Goal: Task Accomplishment & Management: Manage account settings

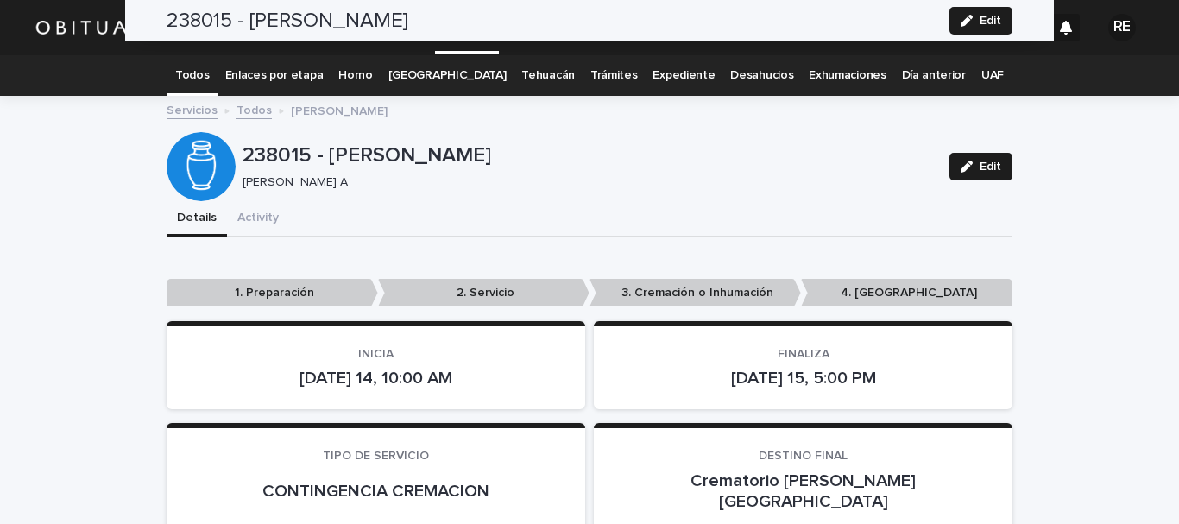
scroll to position [863, 0]
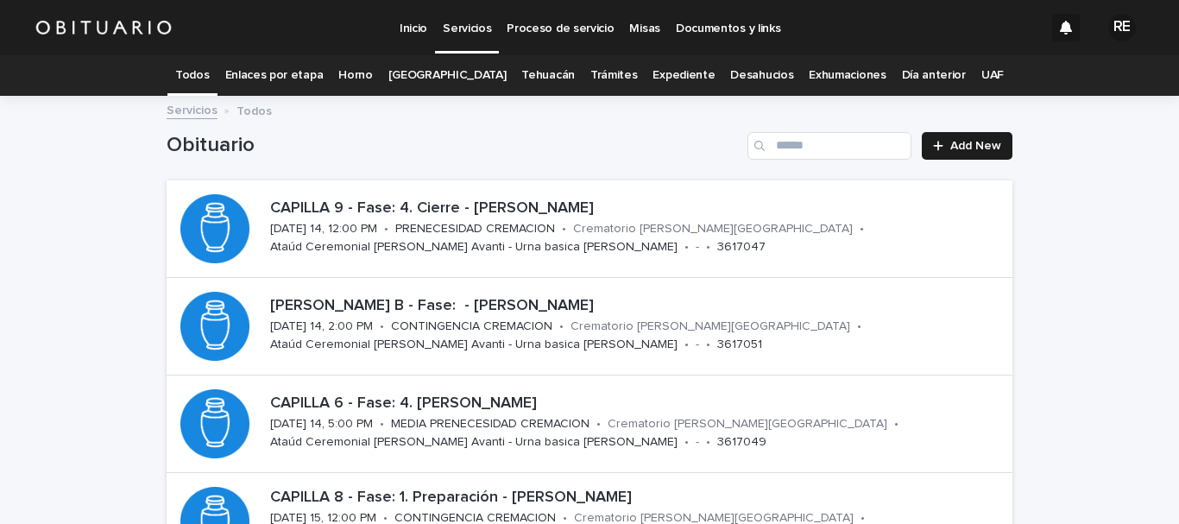
click at [670, 71] on link "Expediente" at bounding box center [684, 75] width 62 height 41
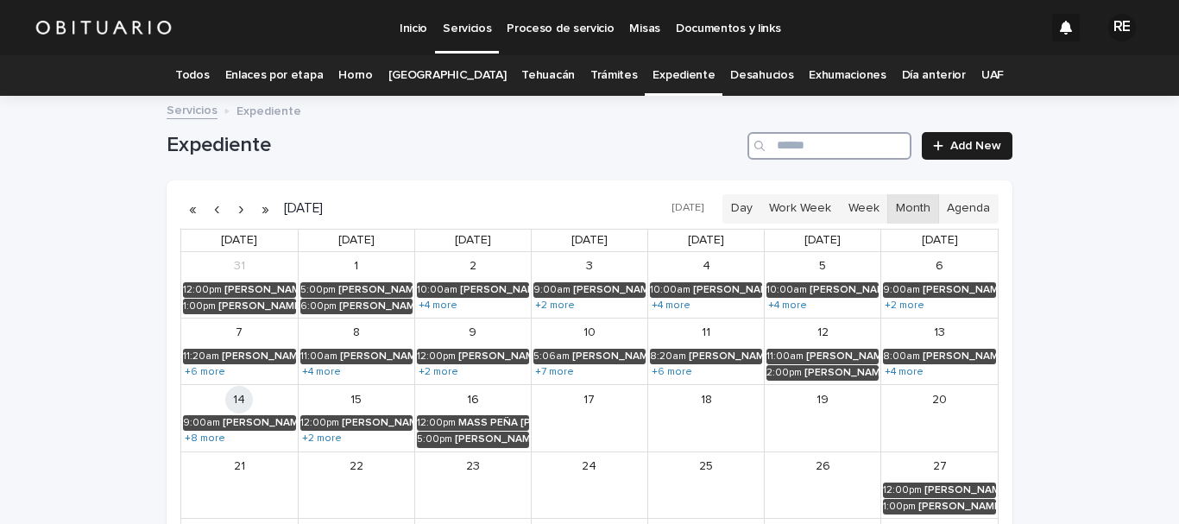
click at [869, 150] on input "Search" at bounding box center [830, 146] width 164 height 28
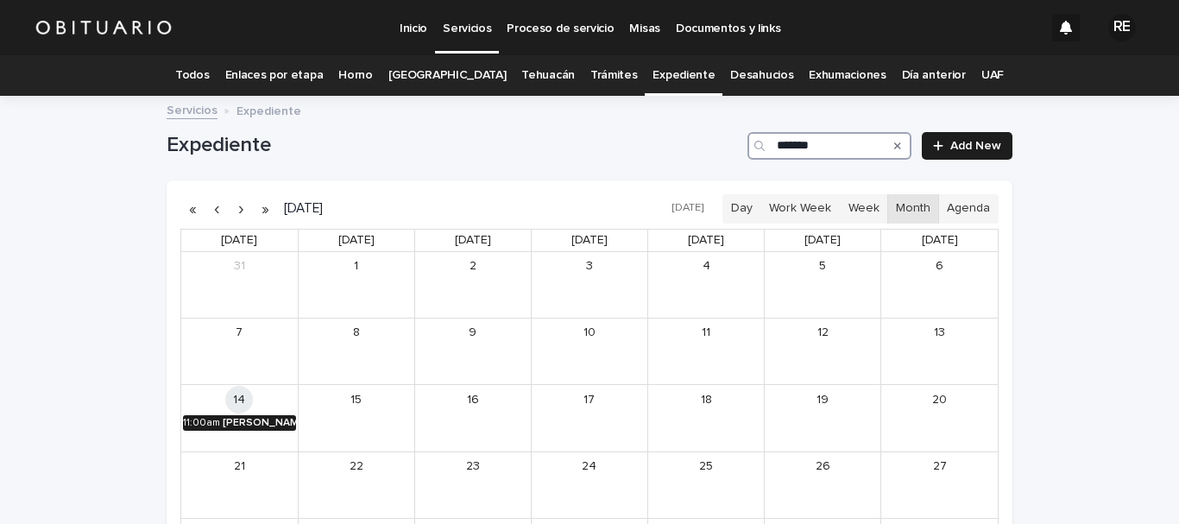
click at [255, 419] on div "[PERSON_NAME] [PERSON_NAME]" at bounding box center [259, 423] width 73 height 12
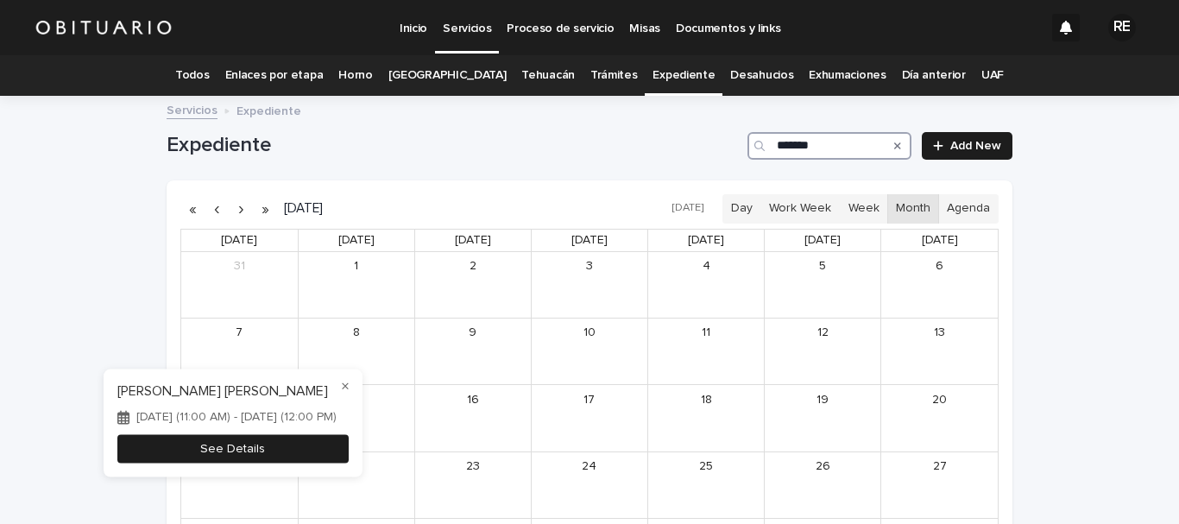
type input "*******"
click at [311, 457] on button "See Details" at bounding box center [232, 449] width 231 height 28
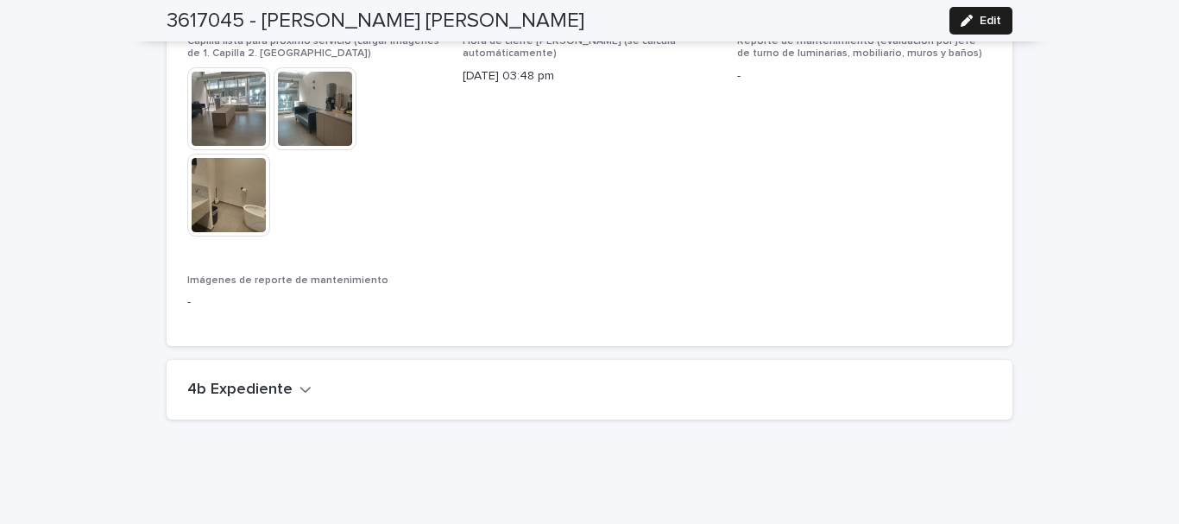
scroll to position [4152, 0]
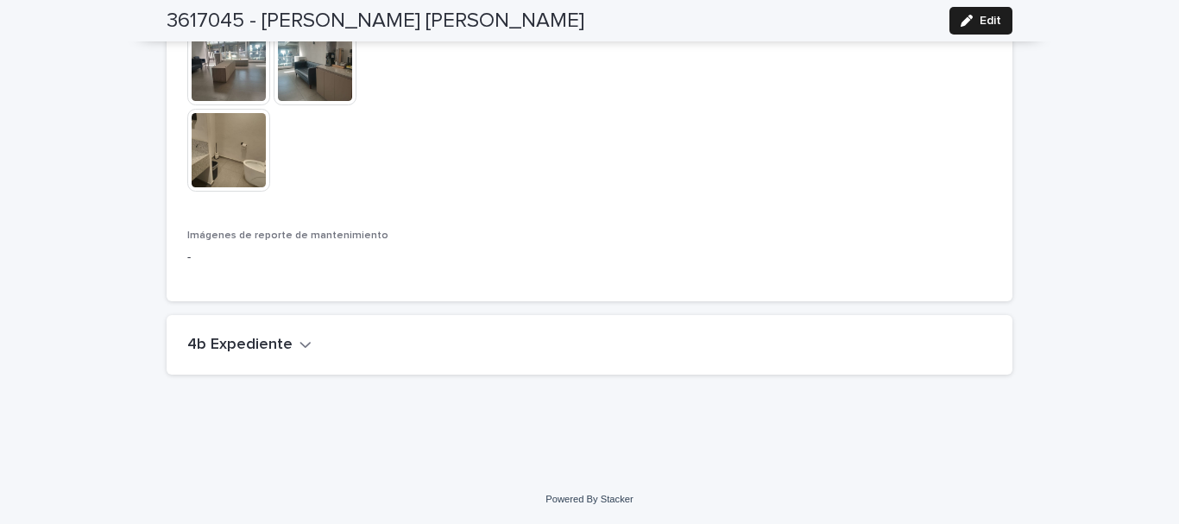
click at [258, 346] on h2 "4b Expediente" at bounding box center [239, 345] width 105 height 19
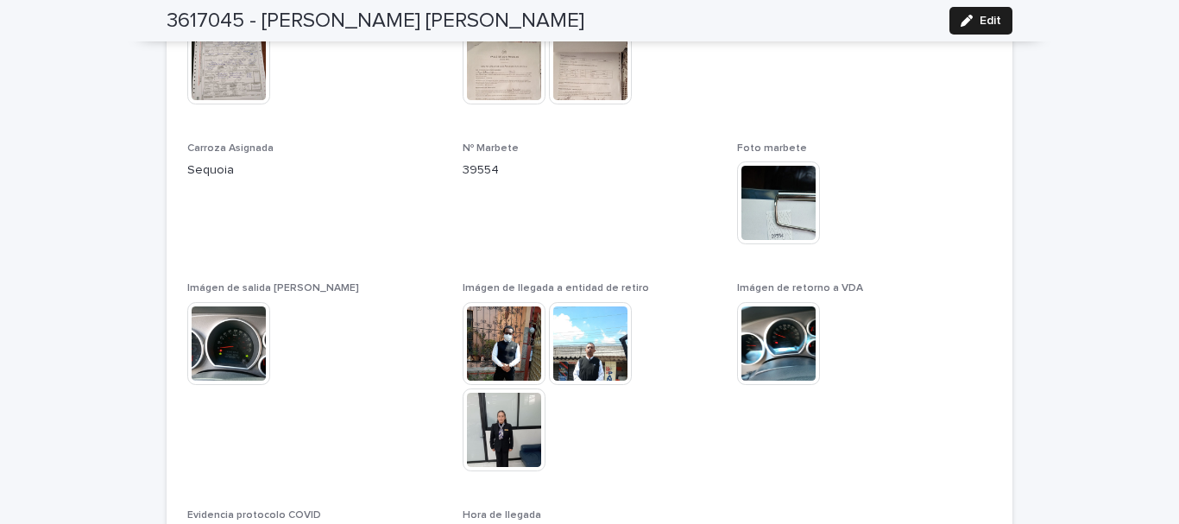
scroll to position [1562, 0]
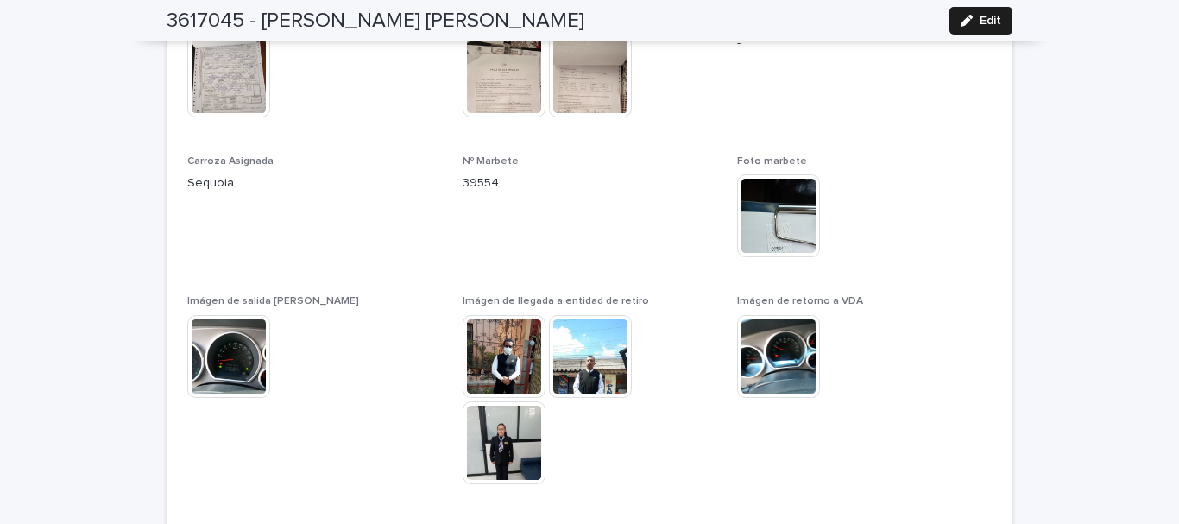
click at [494, 426] on img at bounding box center [504, 442] width 83 height 83
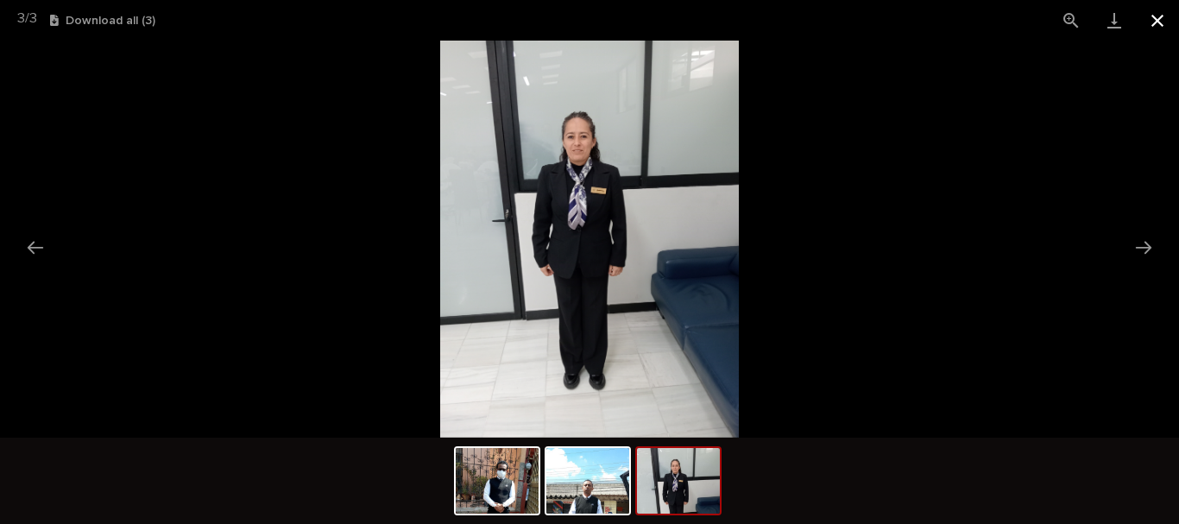
click at [1164, 18] on button "Close gallery" at bounding box center [1157, 20] width 43 height 41
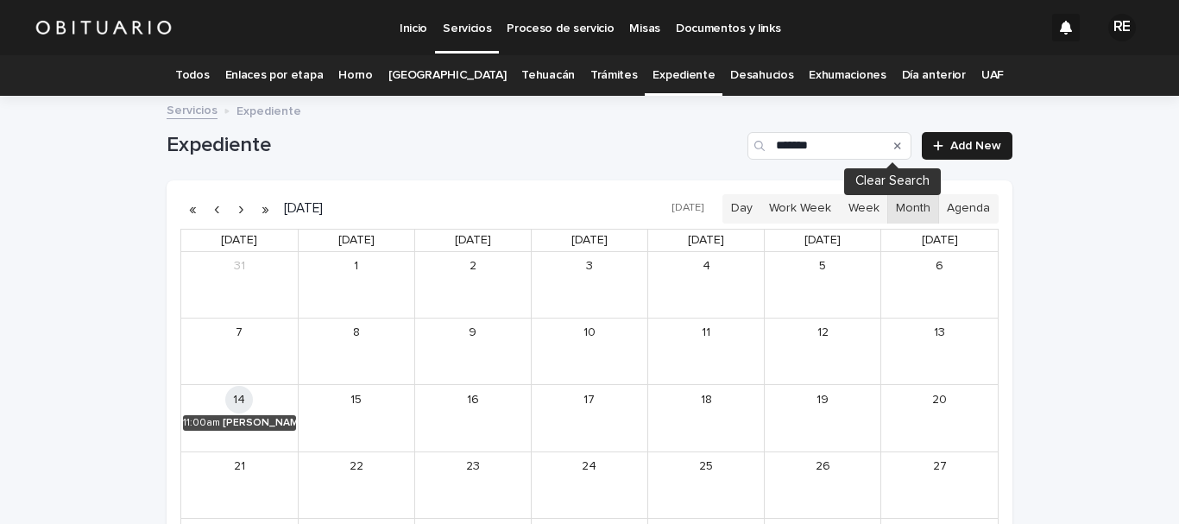
click at [894, 147] on icon "Search" at bounding box center [897, 146] width 7 height 10
click at [817, 132] on input "*******" at bounding box center [830, 146] width 164 height 28
click at [817, 142] on input "Search" at bounding box center [830, 146] width 164 height 28
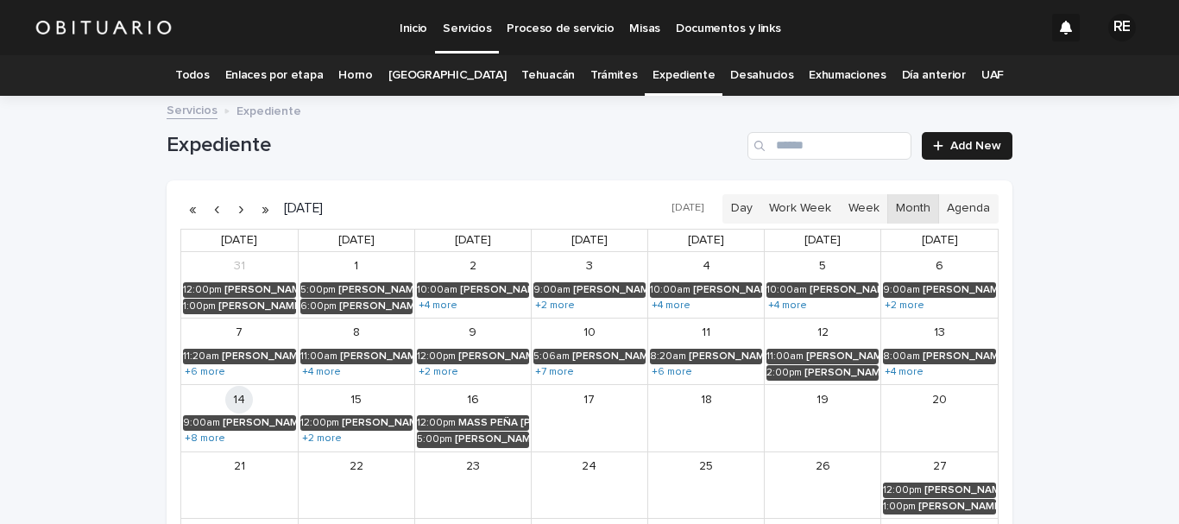
click at [681, 77] on link "Expediente" at bounding box center [684, 75] width 62 height 41
click at [793, 141] on input "Search" at bounding box center [830, 146] width 164 height 28
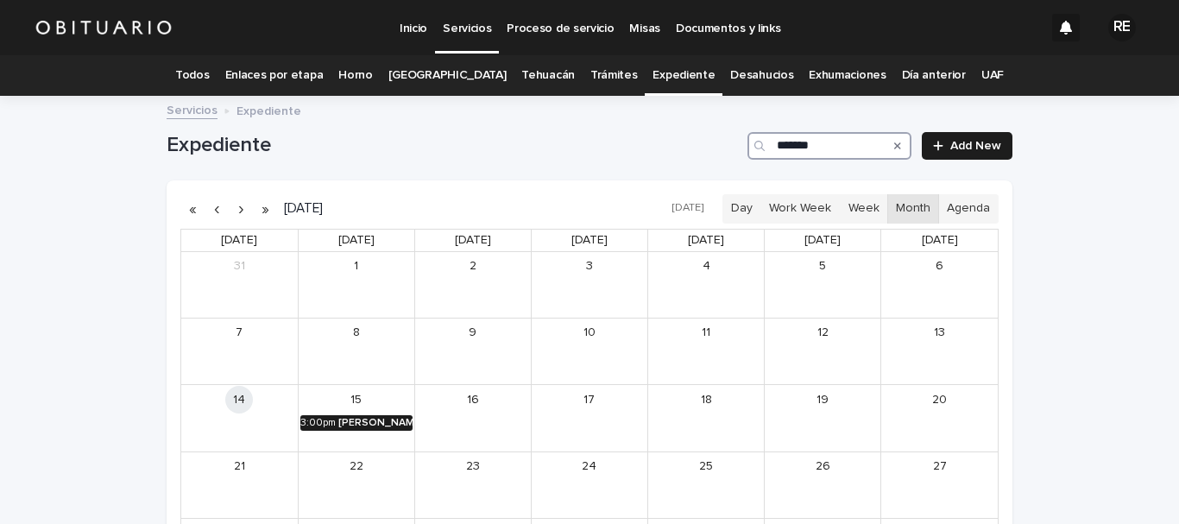
click at [375, 421] on div "[PERSON_NAME] [PERSON_NAME]" at bounding box center [375, 423] width 74 height 12
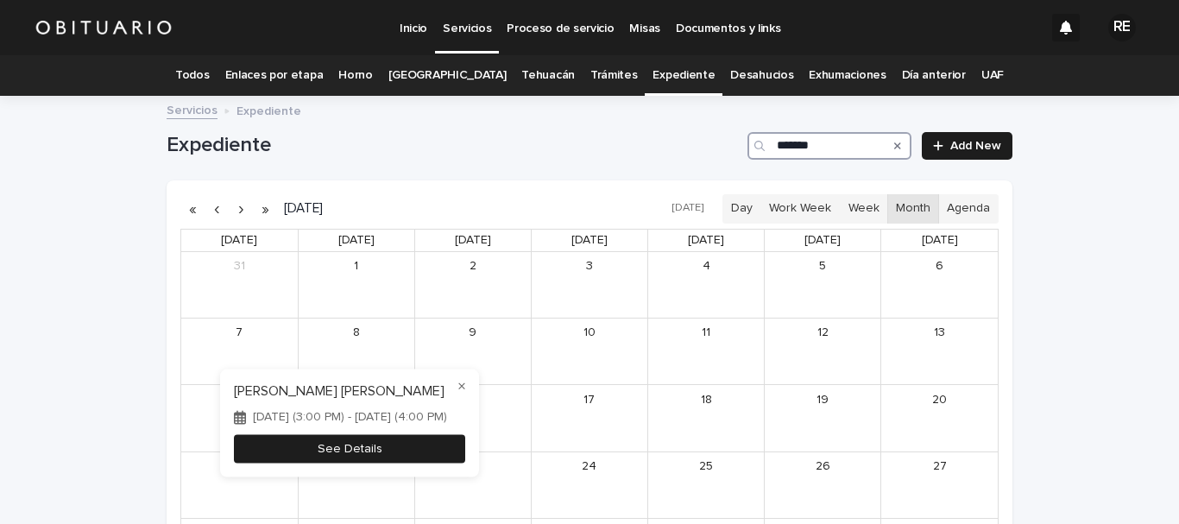
type input "*******"
click at [430, 453] on button "See Details" at bounding box center [349, 449] width 231 height 28
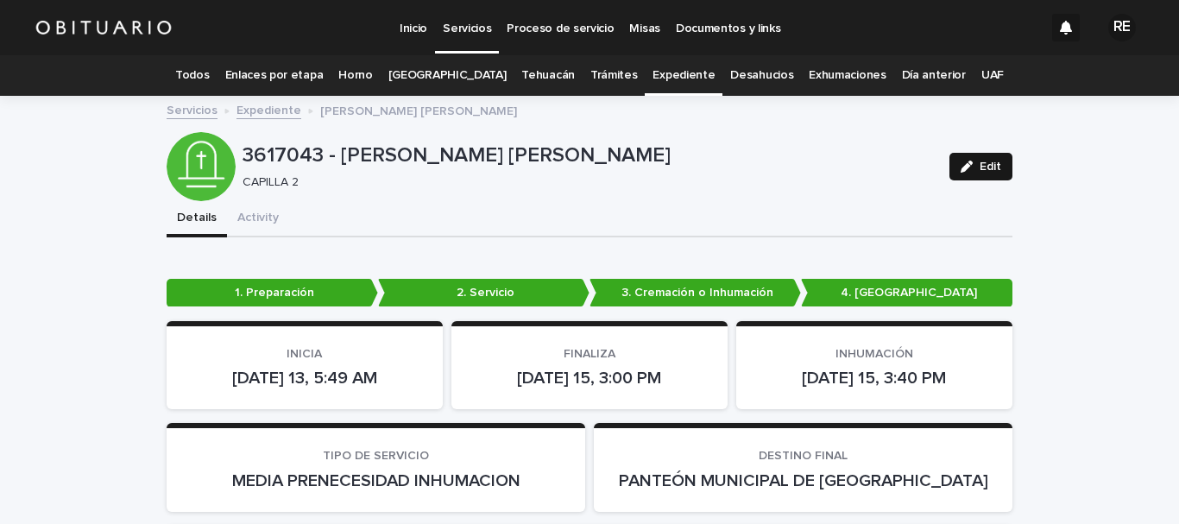
click at [973, 159] on button "Edit" at bounding box center [980, 167] width 63 height 28
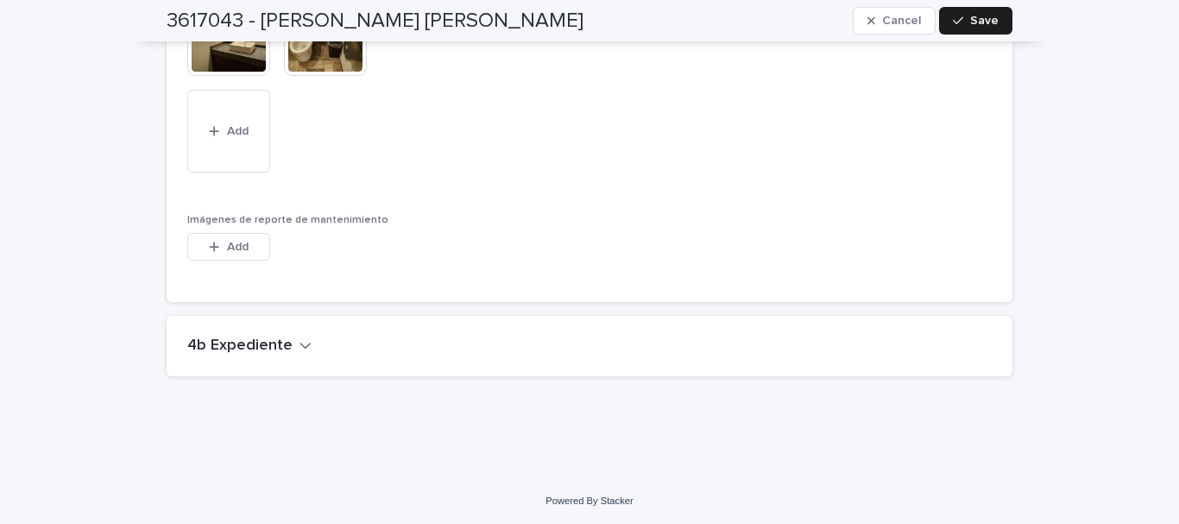
scroll to position [4837, 0]
click at [300, 347] on icon "button" at bounding box center [306, 344] width 12 height 16
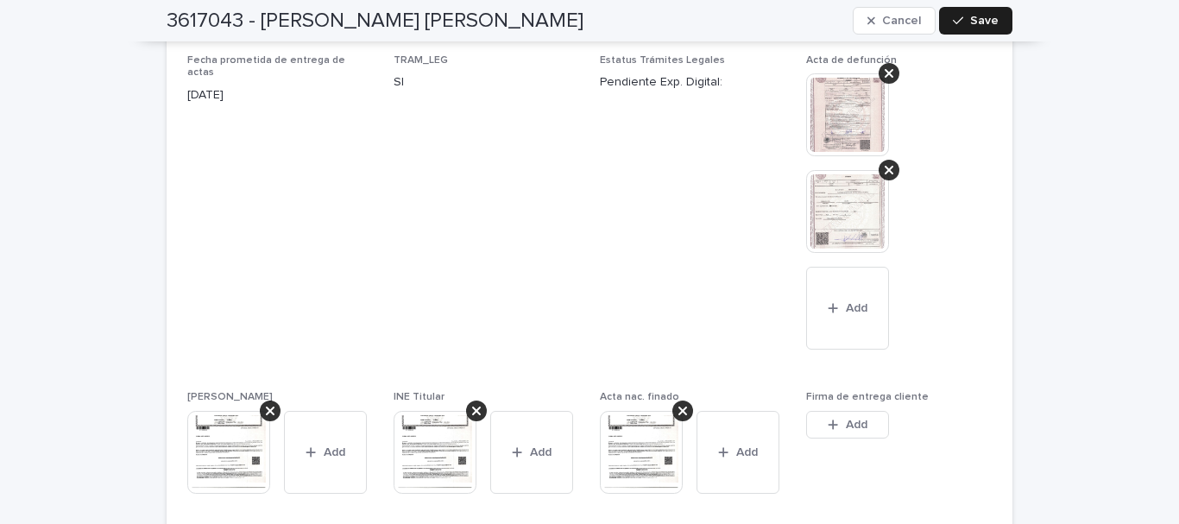
scroll to position [5182, 0]
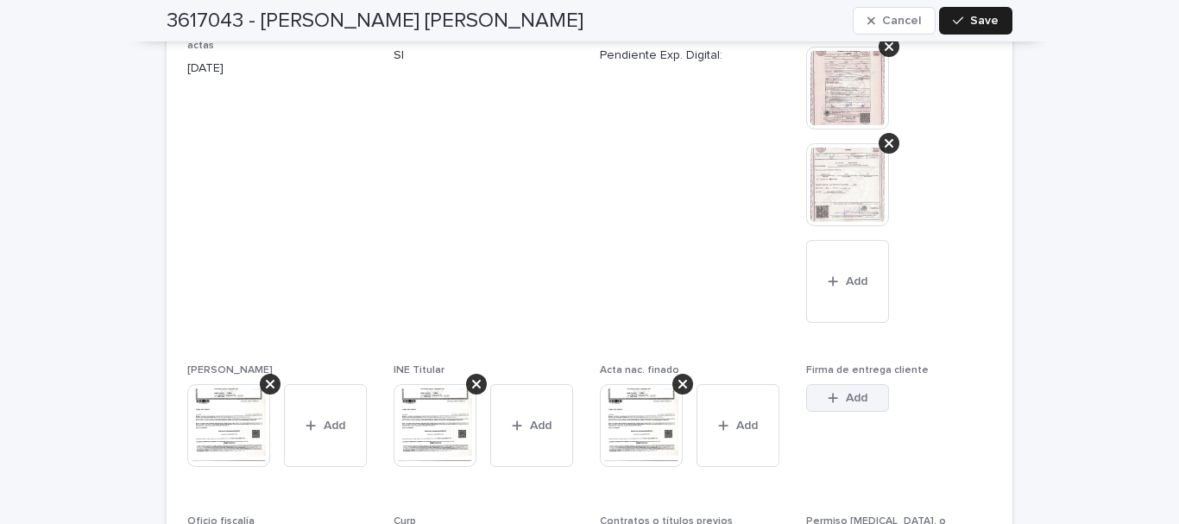
click at [851, 399] on span "Add" at bounding box center [857, 398] width 22 height 12
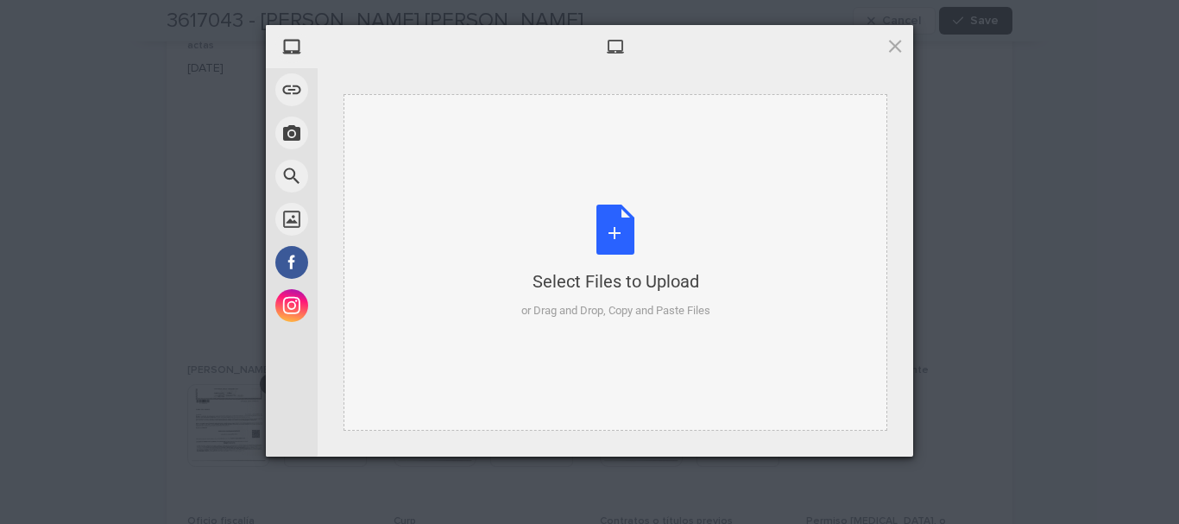
click at [621, 241] on div "Select Files to Upload or Drag and Drop, Copy and Paste Files" at bounding box center [615, 262] width 189 height 115
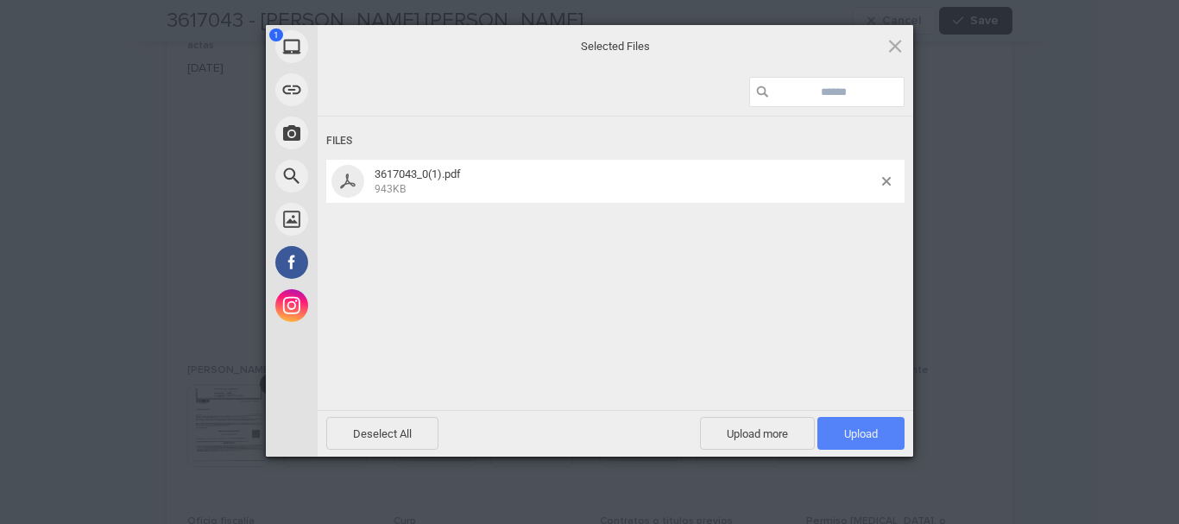
click at [838, 433] on span "Upload 1" at bounding box center [860, 433] width 87 height 33
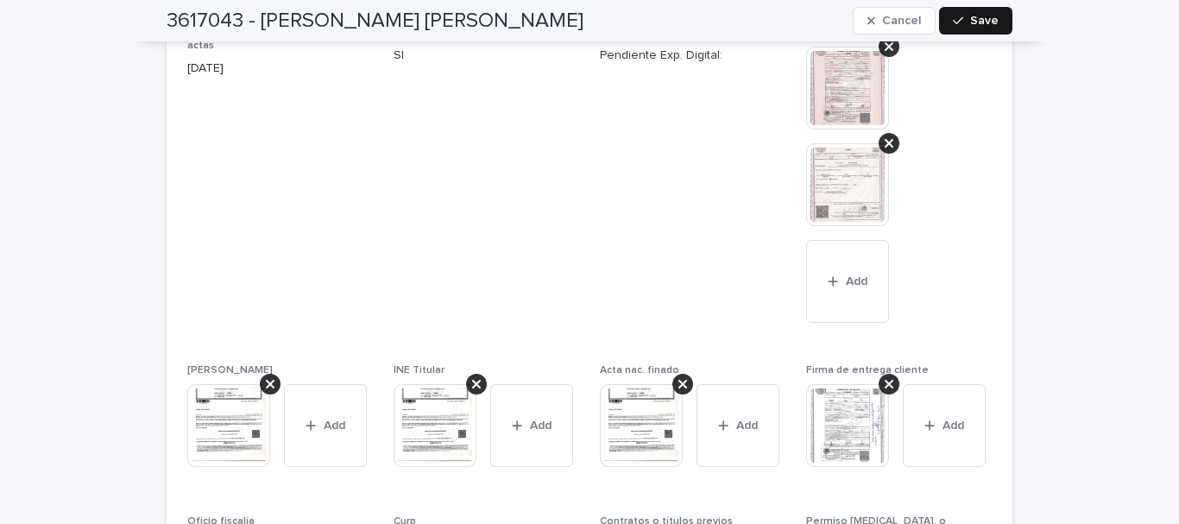
click at [970, 15] on span "Save" at bounding box center [984, 21] width 28 height 12
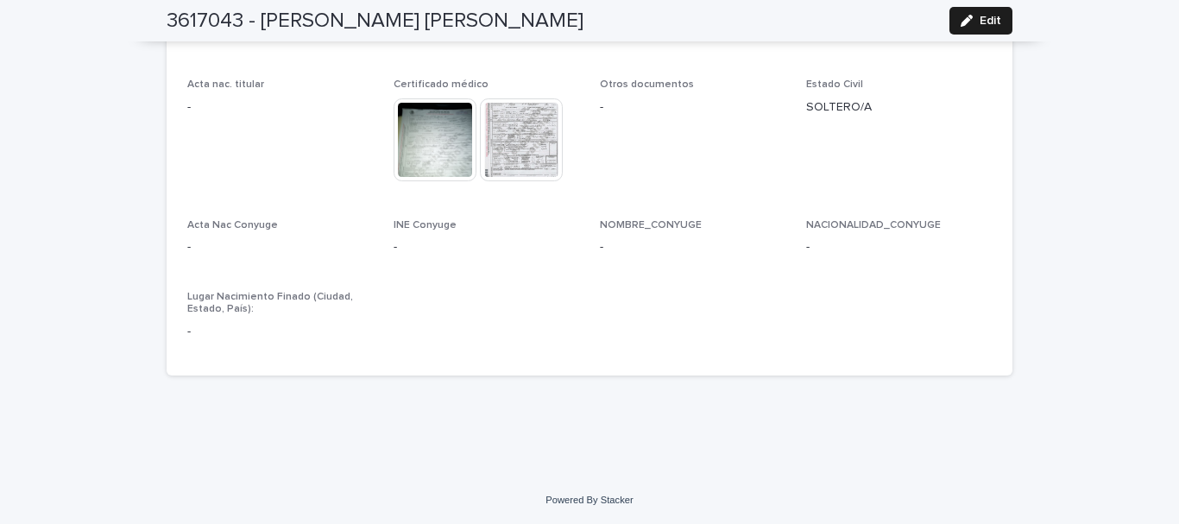
scroll to position [4896, 0]
